Goal: Complete application form

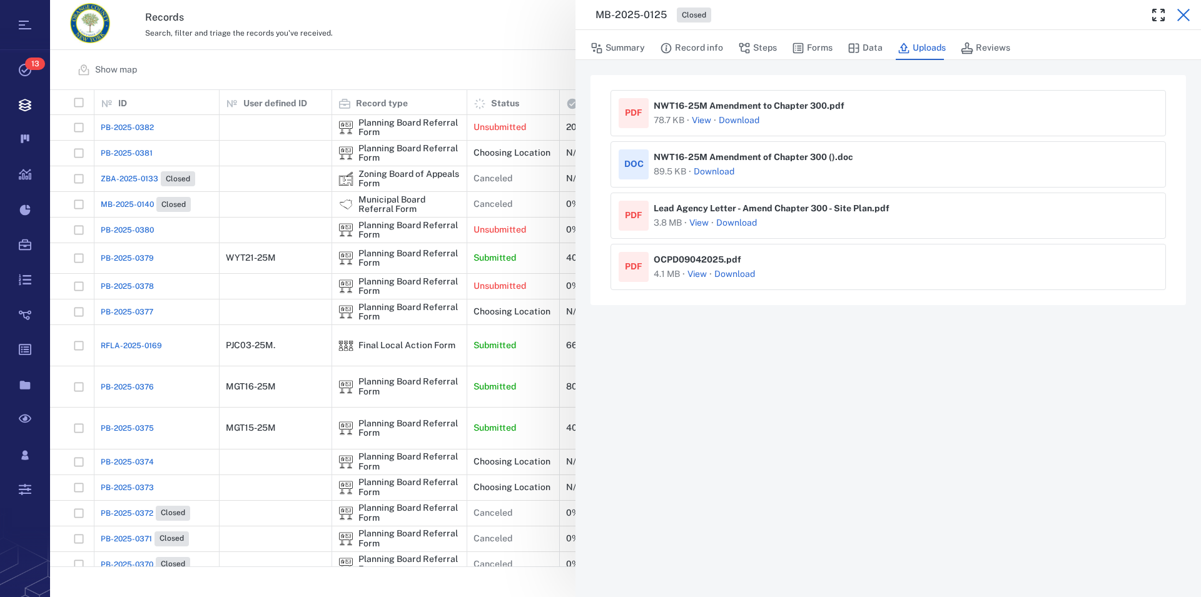
click at [1185, 12] on icon "button" at bounding box center [1183, 15] width 15 height 15
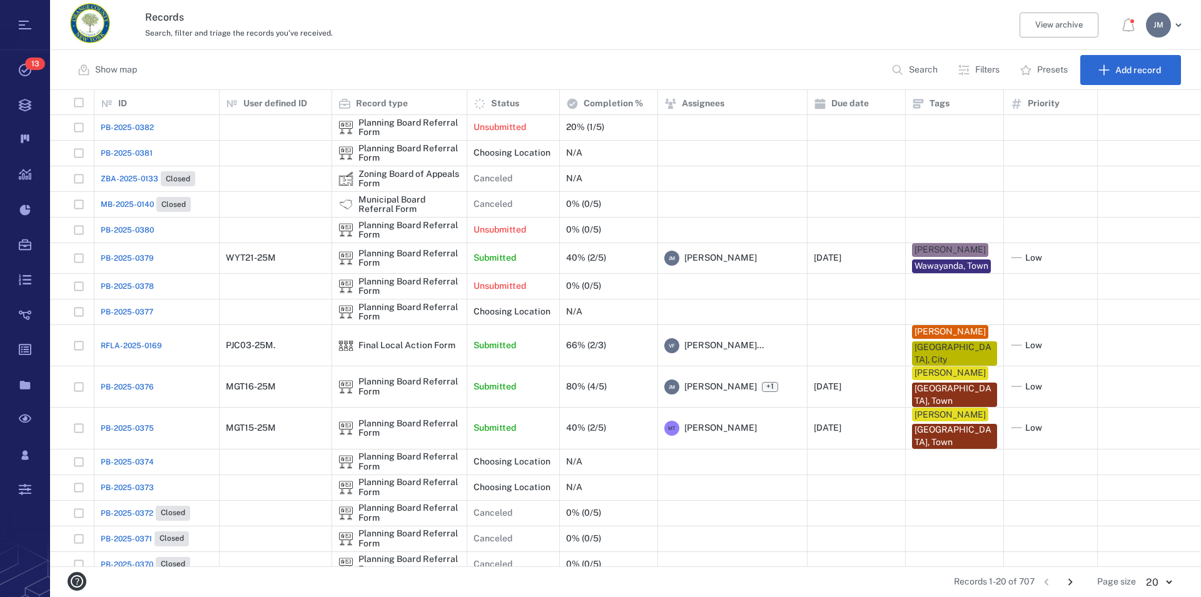
click at [978, 71] on p "Filters" at bounding box center [987, 70] width 24 height 13
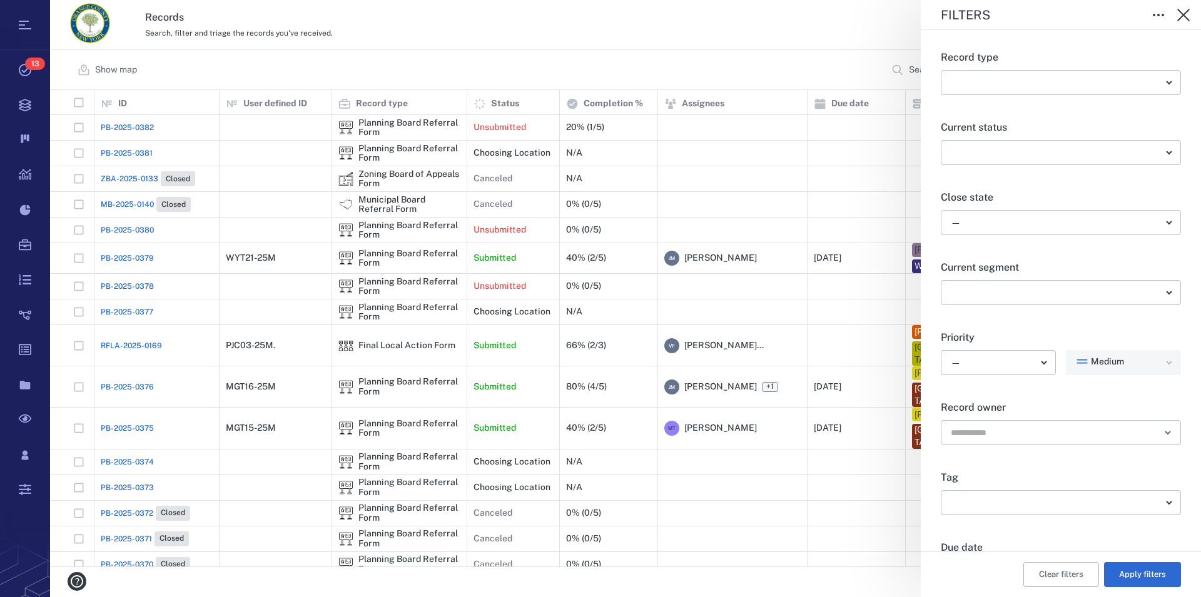
click at [994, 221] on body "Tasks 13 Records Boards Dashboard Reports Record types Guide steps Rules Form b…" at bounding box center [600, 298] width 1201 height 597
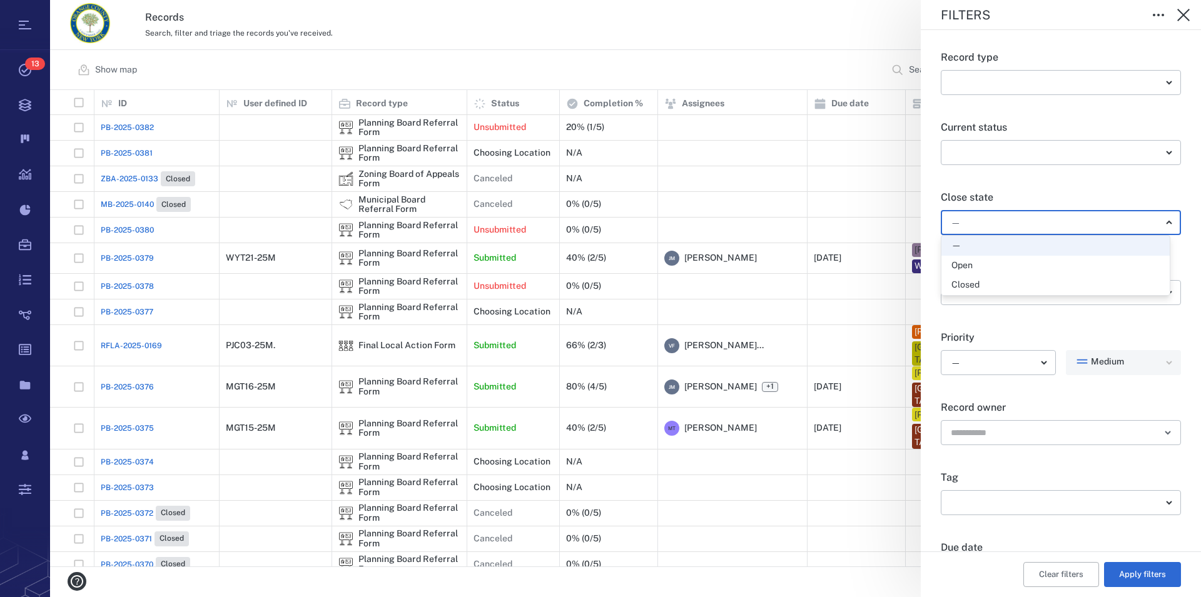
click at [971, 266] on div "Open" at bounding box center [961, 266] width 21 height 13
type input "*****"
click at [1132, 574] on button "Apply filters" at bounding box center [1142, 574] width 77 height 25
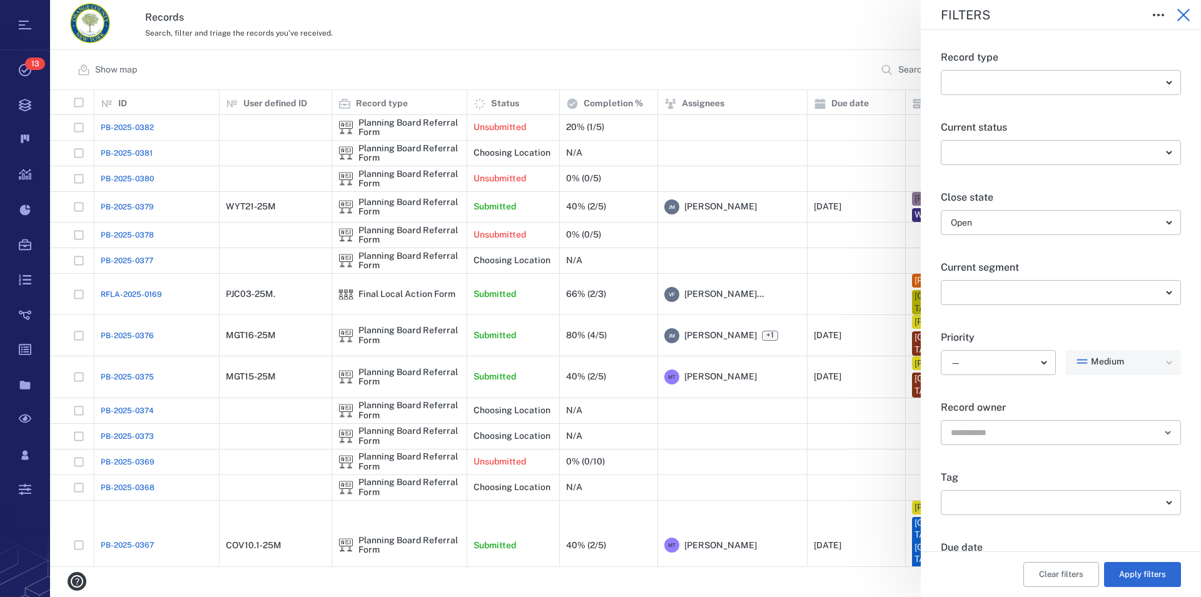
click at [1180, 10] on icon "button" at bounding box center [1183, 15] width 15 height 15
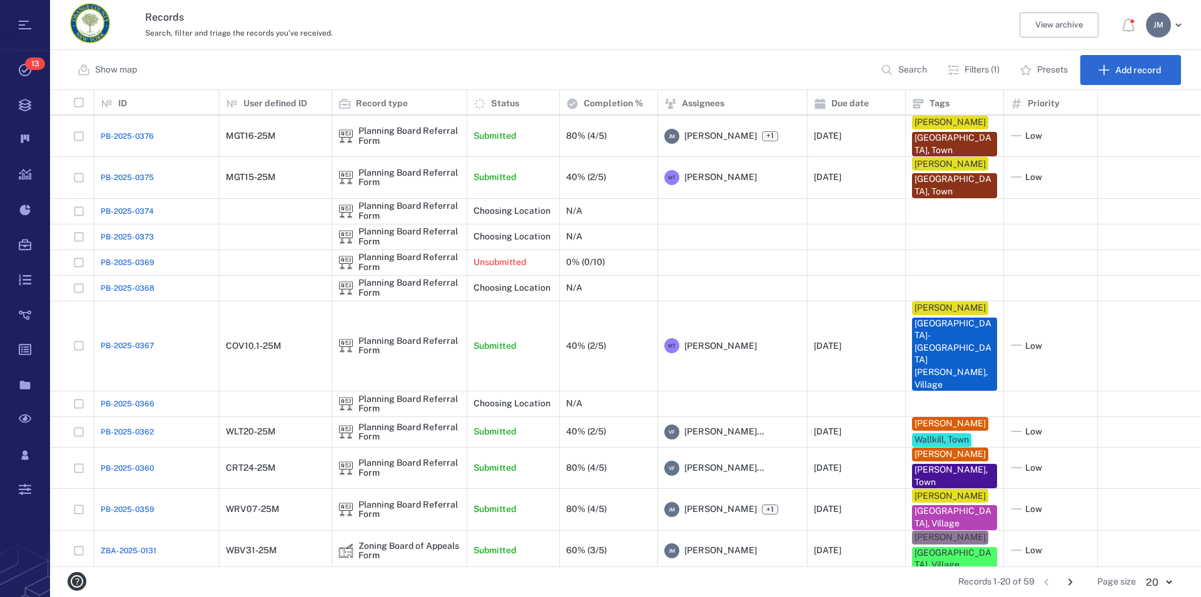
scroll to position [198, 0]
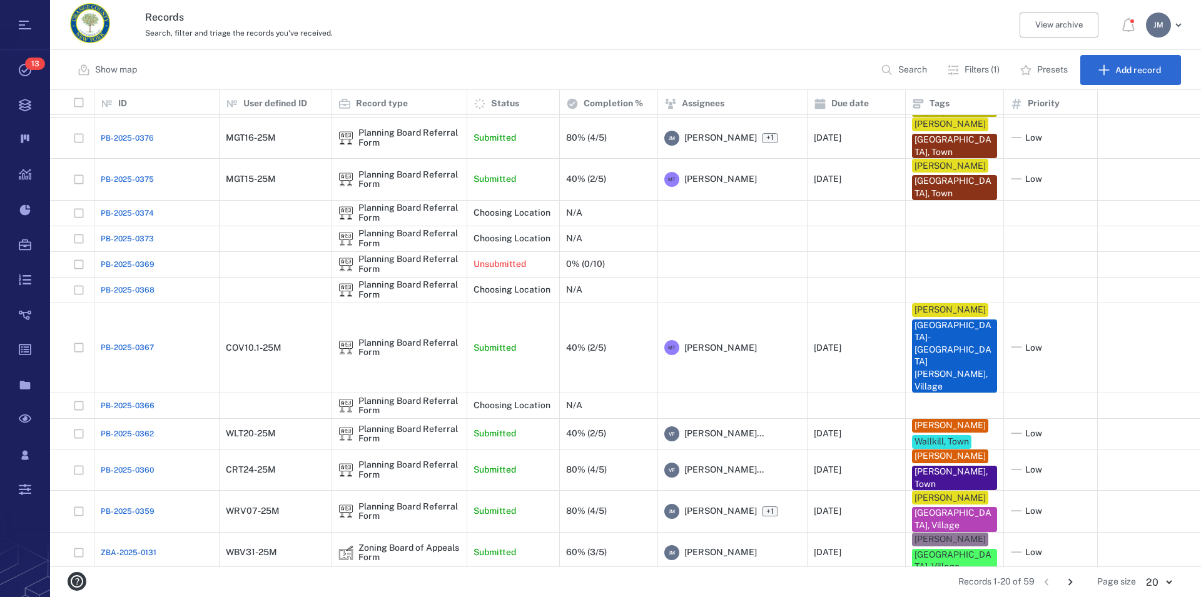
click at [1072, 582] on icon "Go to next page" at bounding box center [1070, 582] width 4 height 7
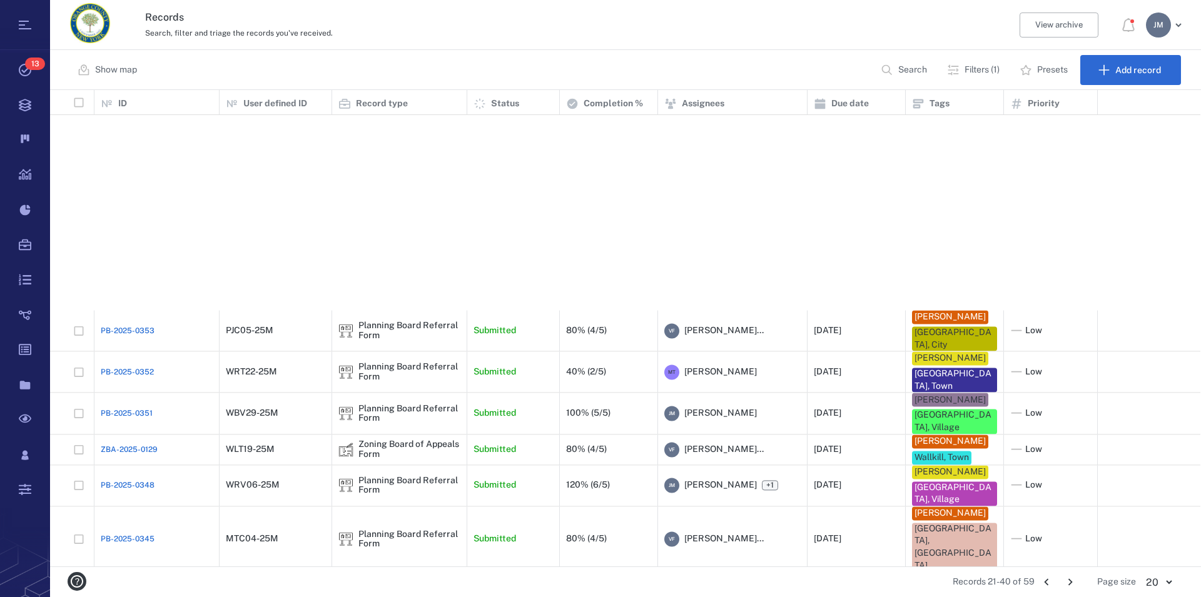
scroll to position [291, 0]
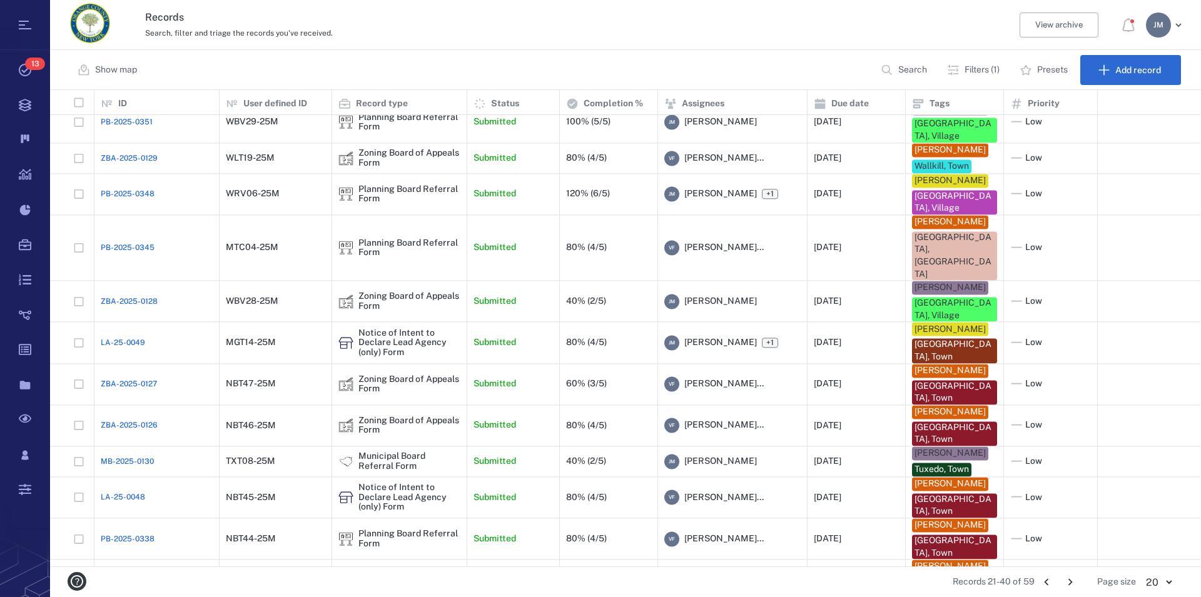
click at [1068, 579] on icon "Go to next page" at bounding box center [1070, 582] width 14 height 14
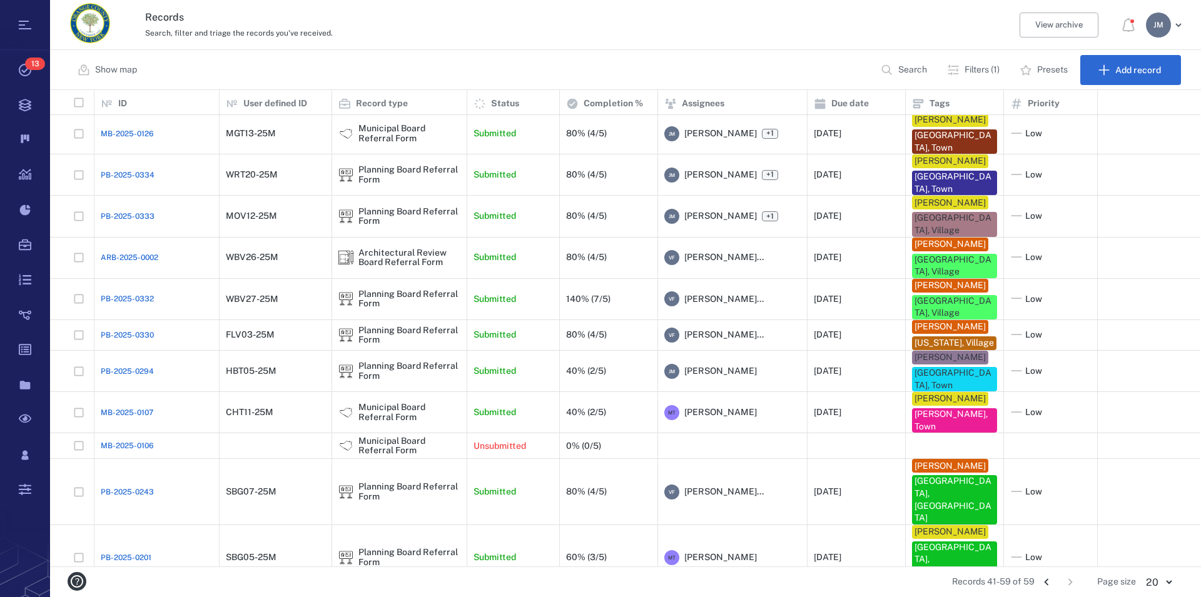
scroll to position [0, 0]
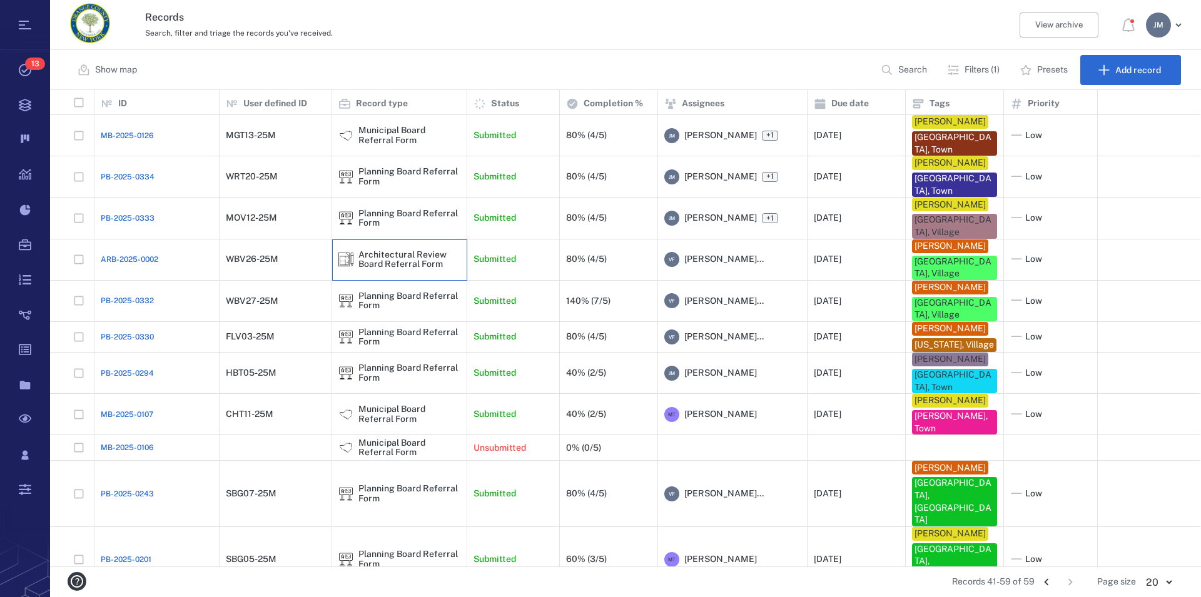
click at [397, 261] on div "Architectural Review Board Referral Form" at bounding box center [409, 259] width 102 height 19
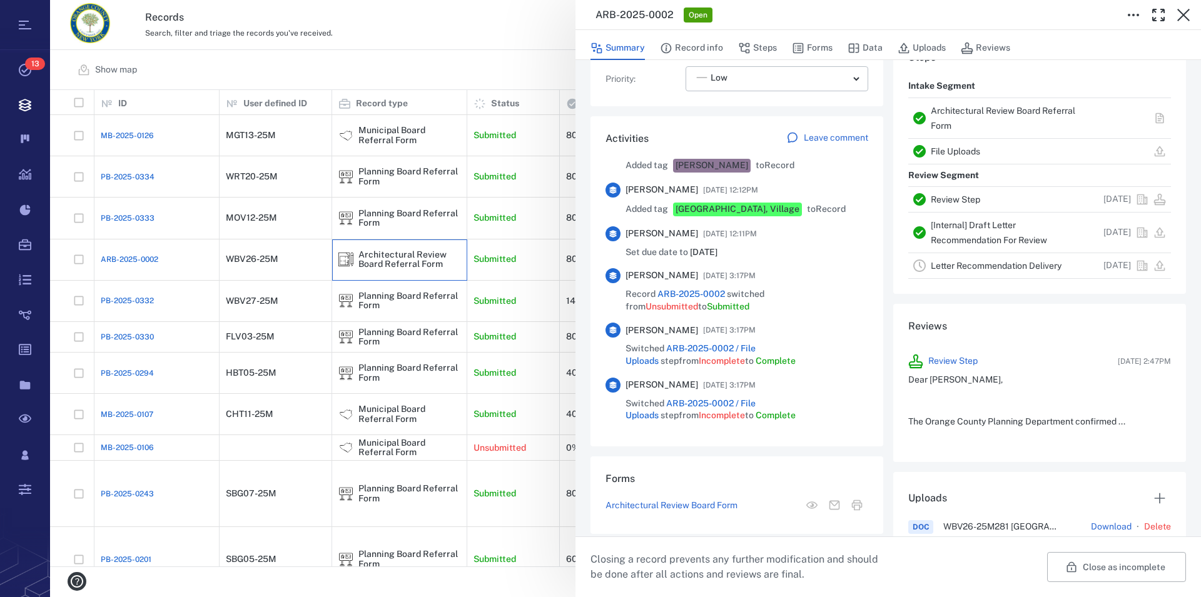
scroll to position [856, 0]
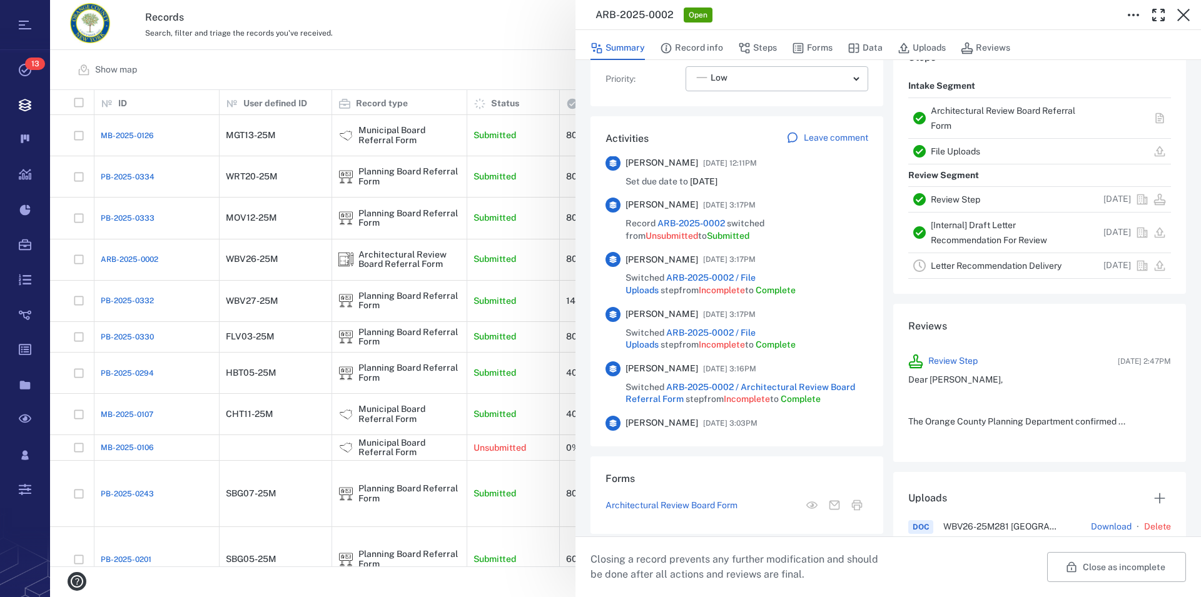
click at [969, 111] on link "Architectural Review Board Referral Form" at bounding box center [1003, 118] width 144 height 25
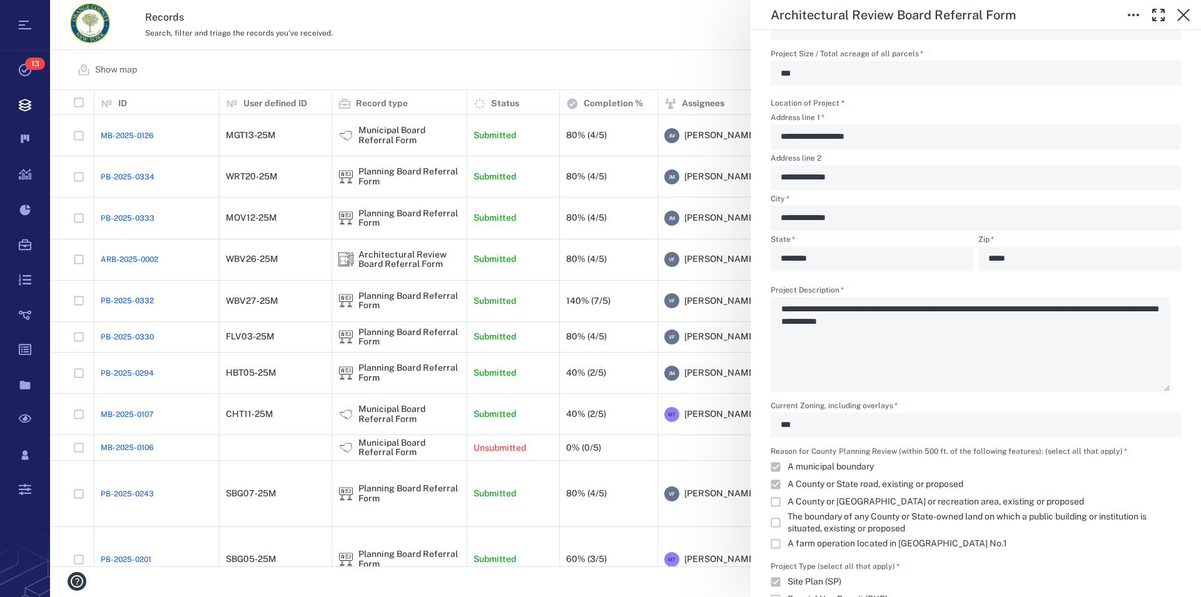
scroll to position [784, 0]
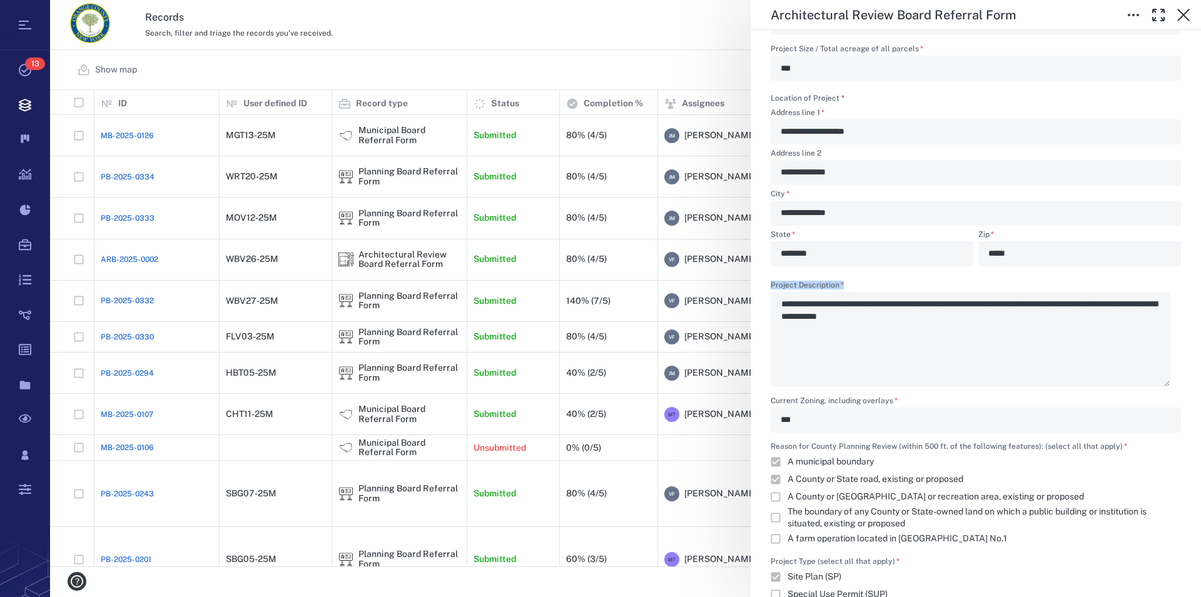
drag, startPoint x: 794, startPoint y: 303, endPoint x: 912, endPoint y: 308, distance: 117.7
click at [912, 308] on div "**********" at bounding box center [976, 334] width 410 height 106
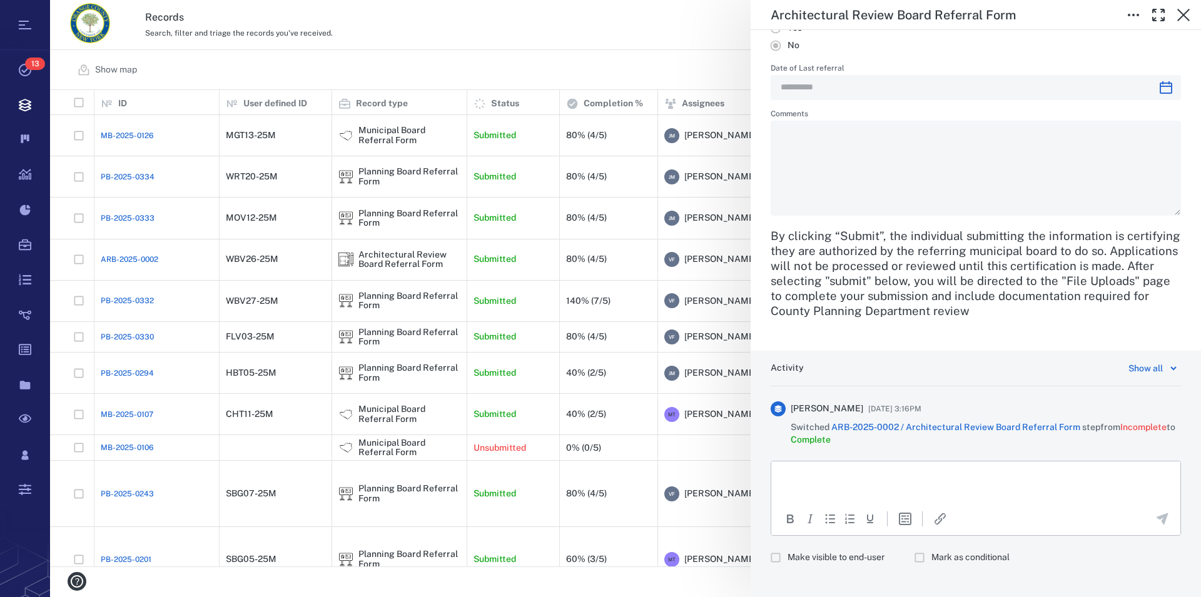
scroll to position [1735, 0]
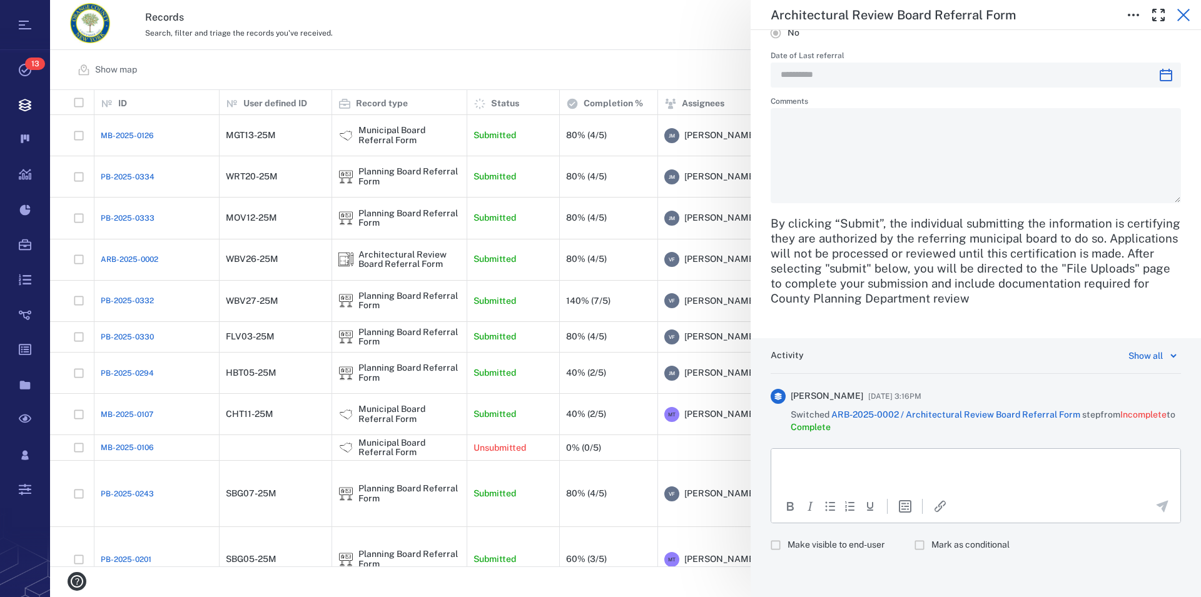
click at [1185, 14] on icon "button" at bounding box center [1183, 15] width 13 height 13
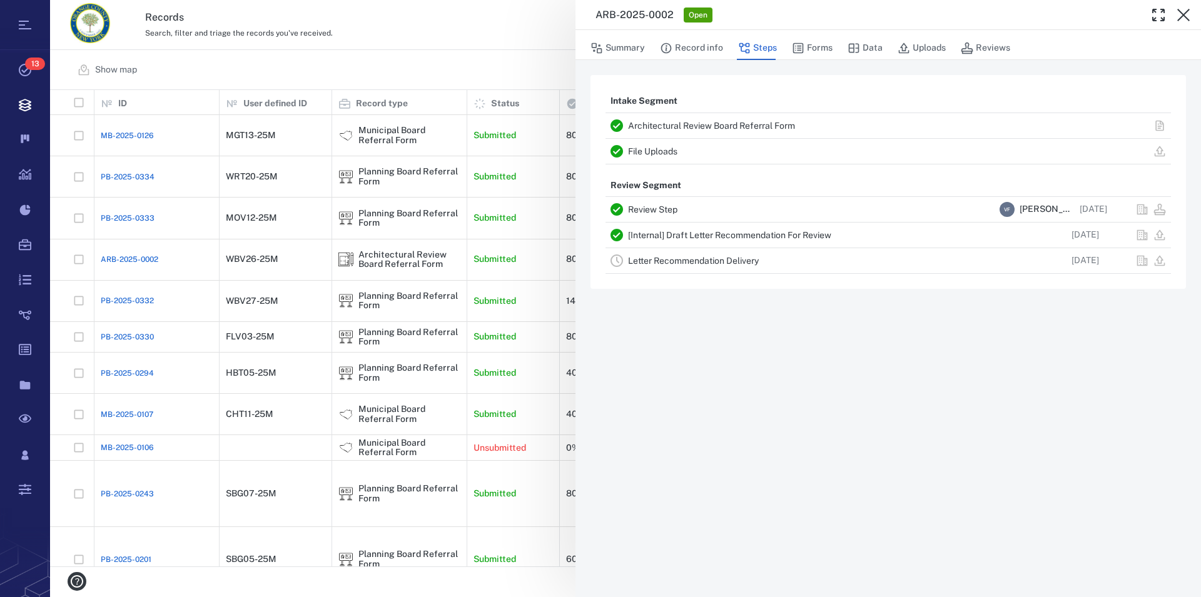
click at [736, 126] on link "Architectural Review Board Referral Form" at bounding box center [711, 126] width 167 height 10
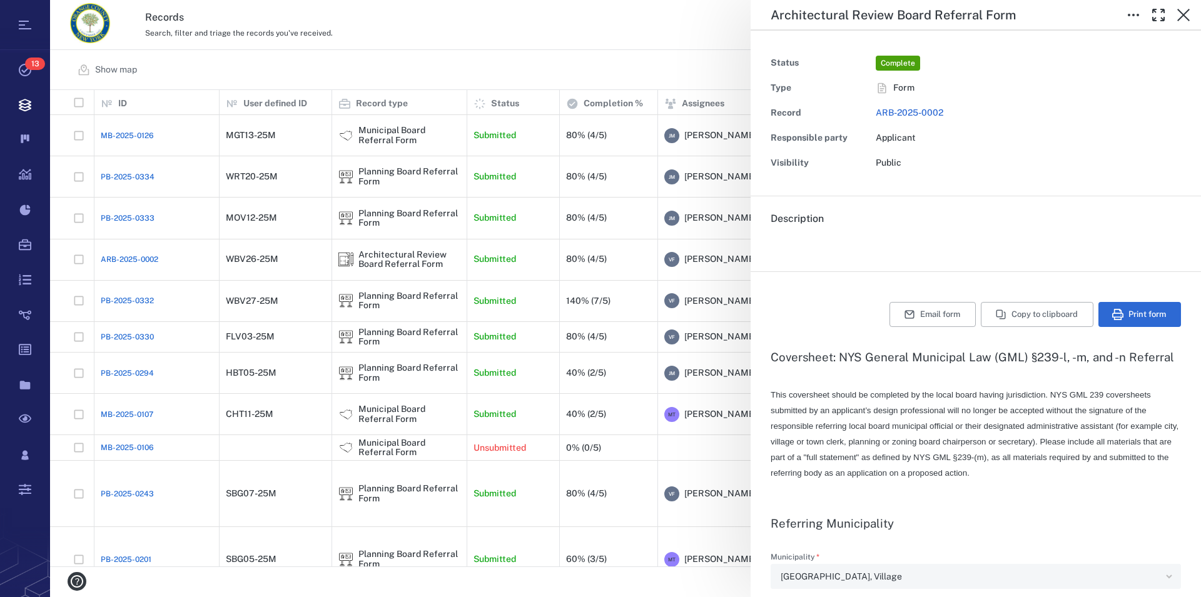
type textarea "*"
type input "**********"
type textarea "*"
